Goal: Check status: Check status

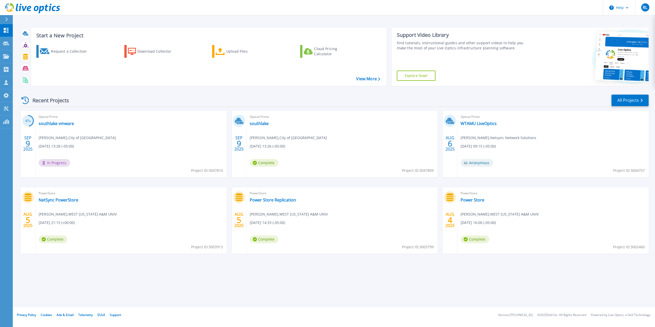
click at [120, 126] on div "Optical Prime southlake vmware [PERSON_NAME] , [GEOGRAPHIC_DATA] [DATE] 13:28 (…" at bounding box center [131, 144] width 191 height 66
click at [67, 124] on link "southlake vmware" at bounding box center [56, 123] width 35 height 5
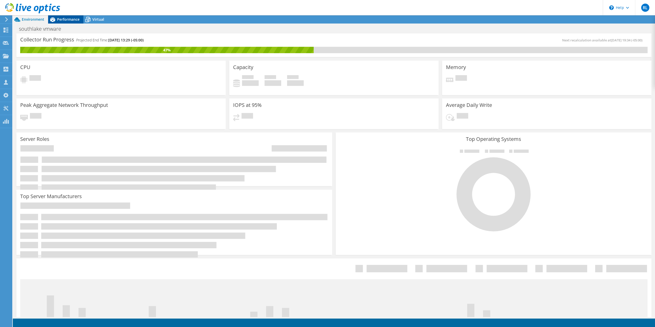
click at [66, 19] on span "Performance" at bounding box center [68, 19] width 23 height 5
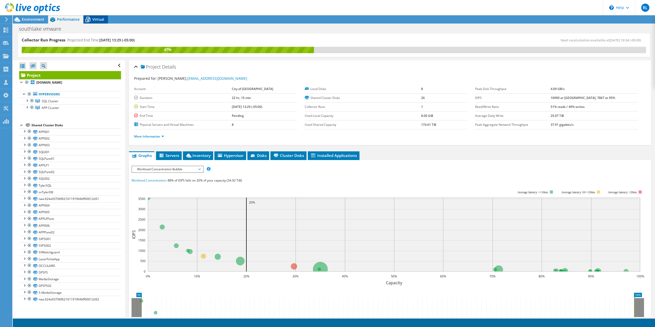
click at [93, 20] on span "Virtual" at bounding box center [98, 19] width 12 height 5
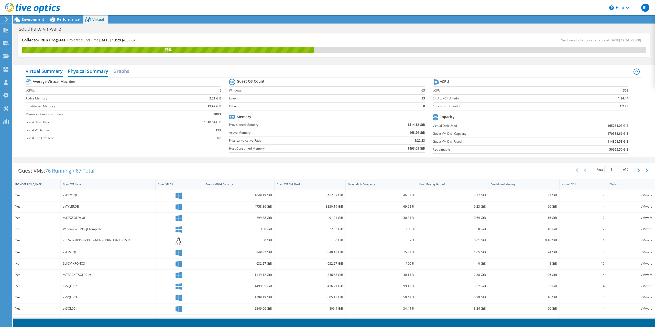
click at [96, 71] on h2 "Physical Summary" at bounding box center [88, 71] width 40 height 11
